Goal: Transaction & Acquisition: Download file/media

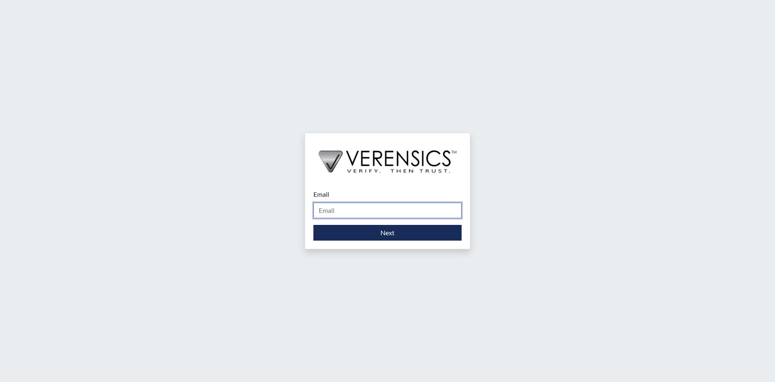
click at [341, 213] on input "Email" at bounding box center [387, 211] width 148 height 16
type input "[PERSON_NAME][EMAIL_ADDRESS][PERSON_NAME][DOMAIN_NAME]"
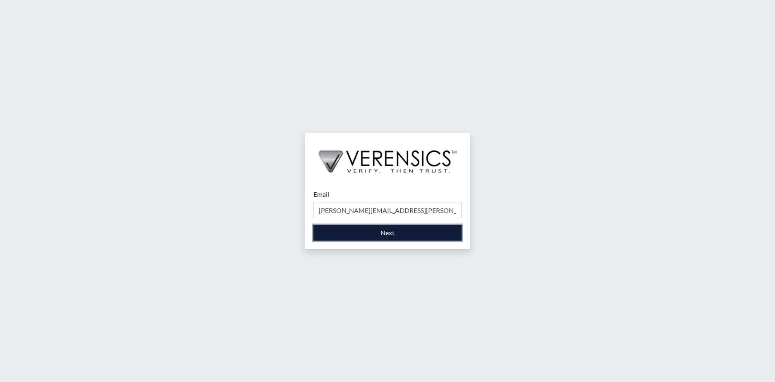
click at [358, 232] on button "Next" at bounding box center [387, 233] width 148 height 16
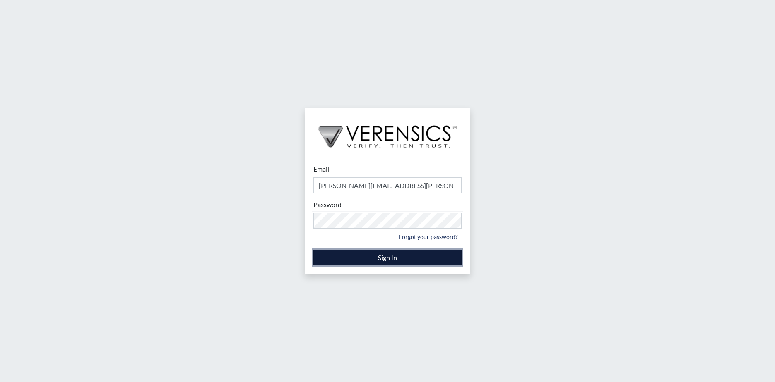
click at [376, 255] on button "Sign In" at bounding box center [387, 258] width 148 height 16
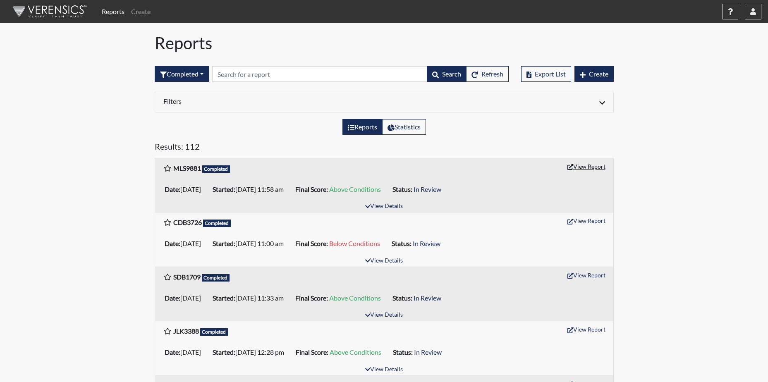
click at [592, 168] on button "View Report" at bounding box center [587, 166] width 46 height 13
click at [753, 7] on button "button" at bounding box center [753, 12] width 17 height 16
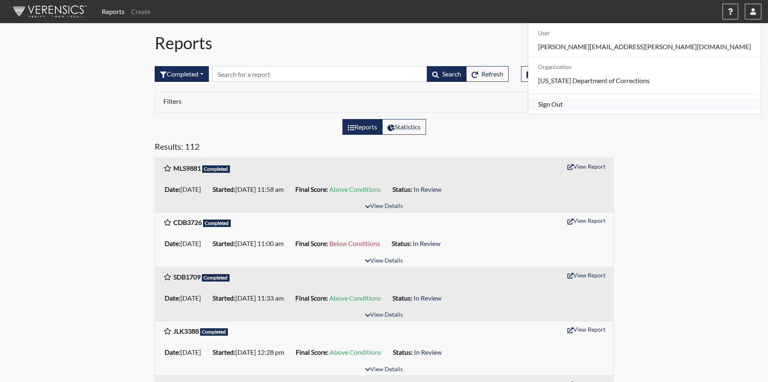
click at [663, 111] on link "Sign Out" at bounding box center [644, 104] width 233 height 13
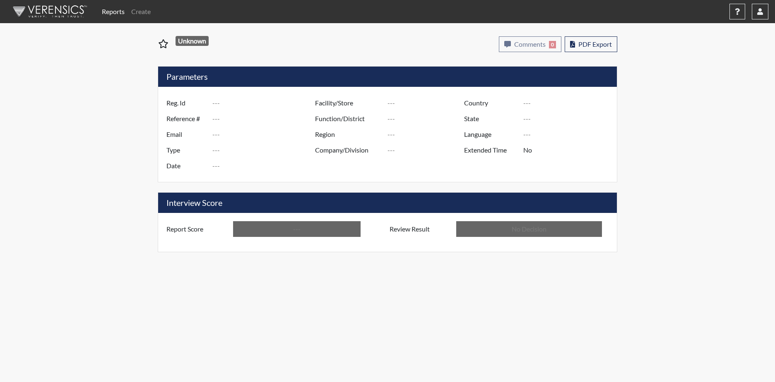
type input "MLS9881"
type input "51049"
type input "---"
type input "Corrections Pre-Employment"
type input "Sep 2, 2025"
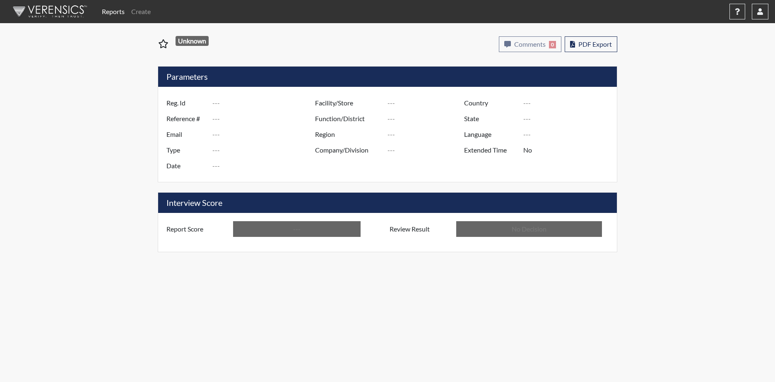
type input "[PERSON_NAME]"
type input "[GEOGRAPHIC_DATA]"
type input "[US_STATE]"
type input "English"
type input "Above Conditions"
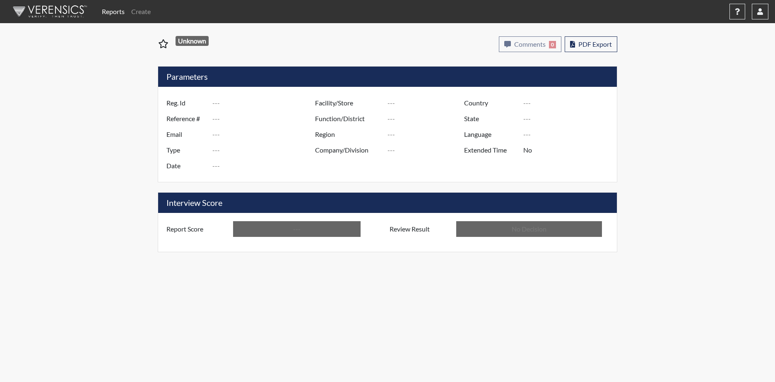
type input "In Review"
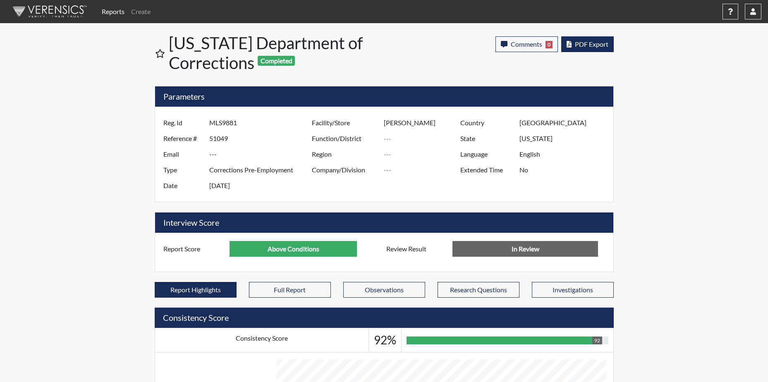
scroll to position [137, 344]
click at [593, 41] on span "PDF Export" at bounding box center [592, 44] width 34 height 8
